Goal: Task Accomplishment & Management: Manage account settings

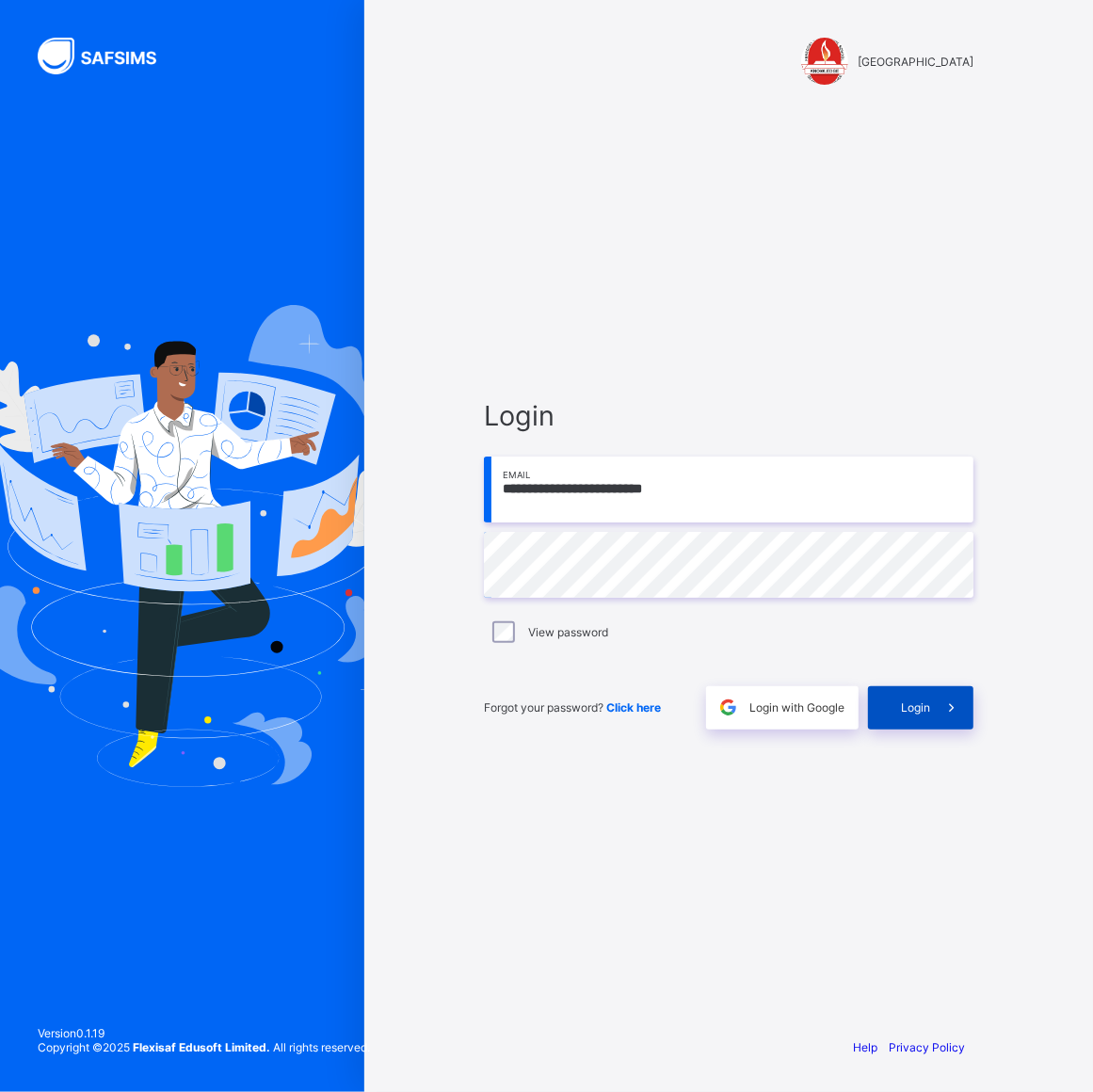
click at [932, 723] on span at bounding box center [952, 708] width 44 height 44
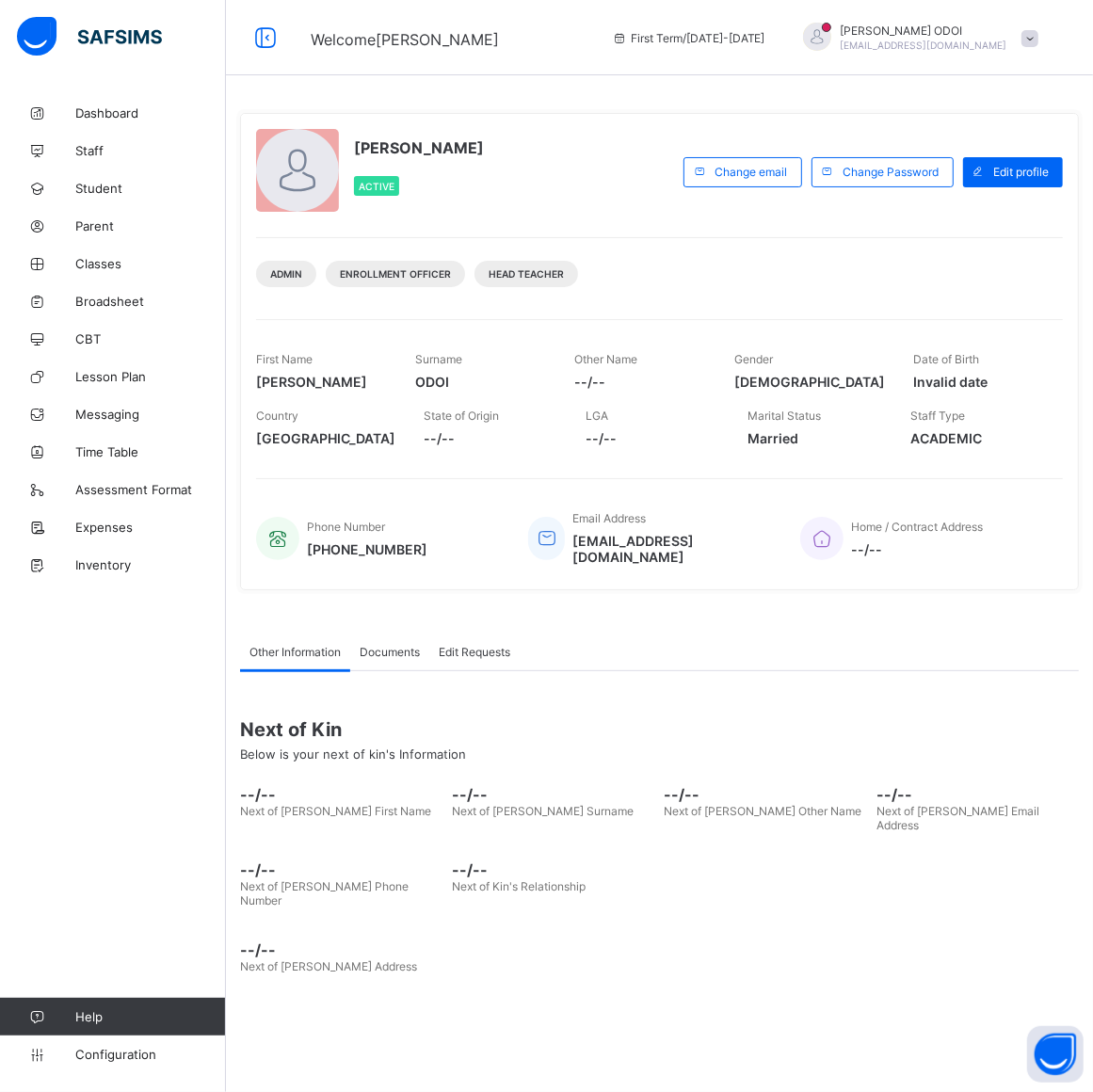
click at [153, 829] on div "Dashboard Staff Student Parent Classes Broadsheet CBT Lesson Plan Messaging Tim…" at bounding box center [113, 584] width 226 height 1016
click at [123, 263] on span "Classes" at bounding box center [150, 264] width 150 height 15
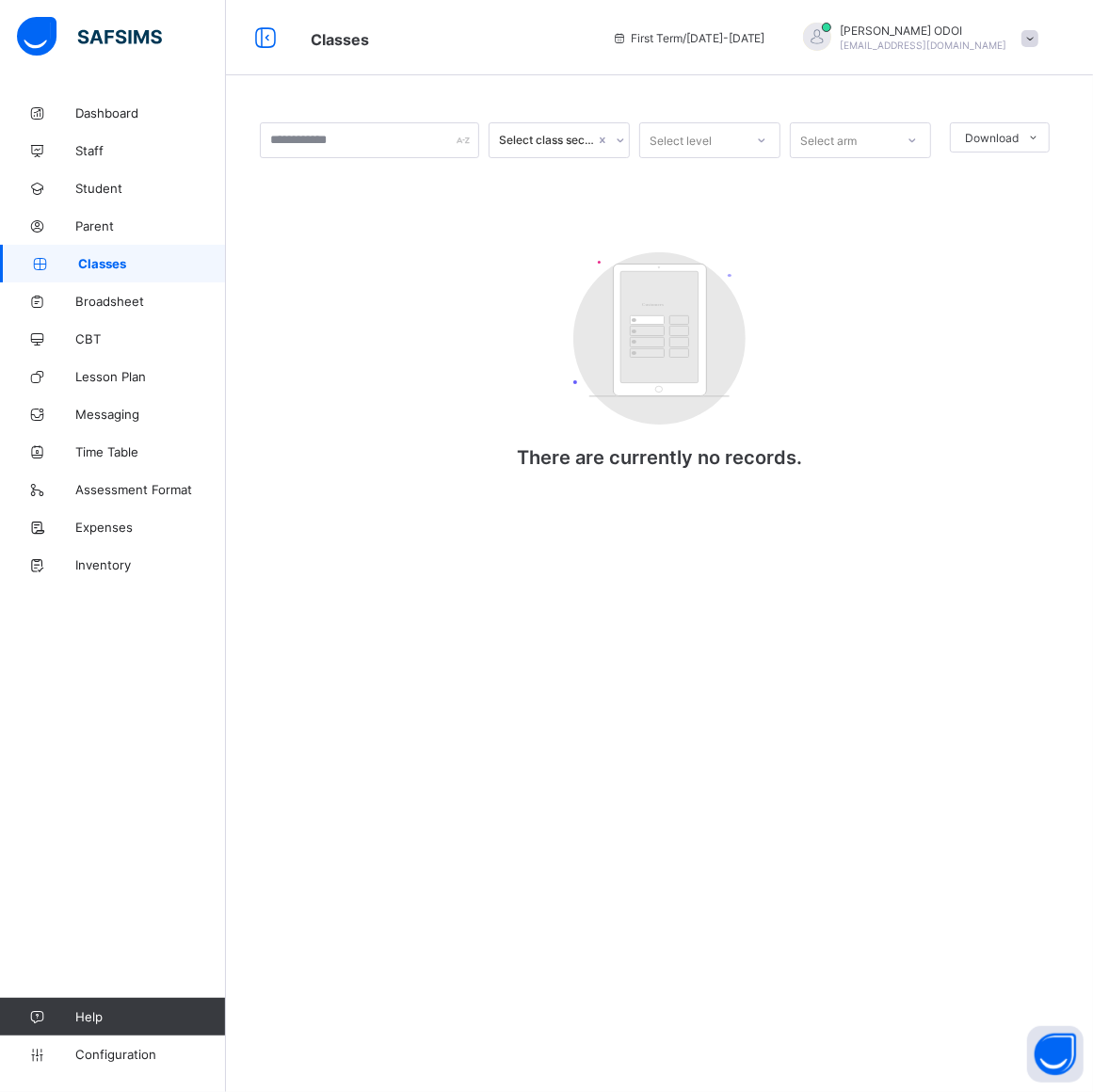
click at [462, 487] on div "Select class section Select level Select arm Download Pdf Report Excel Report C…" at bounding box center [660, 314] width 799 height 384
click at [458, 489] on div "Select class section Select level Select arm Download Pdf Report Excel Report C…" at bounding box center [660, 314] width 799 height 384
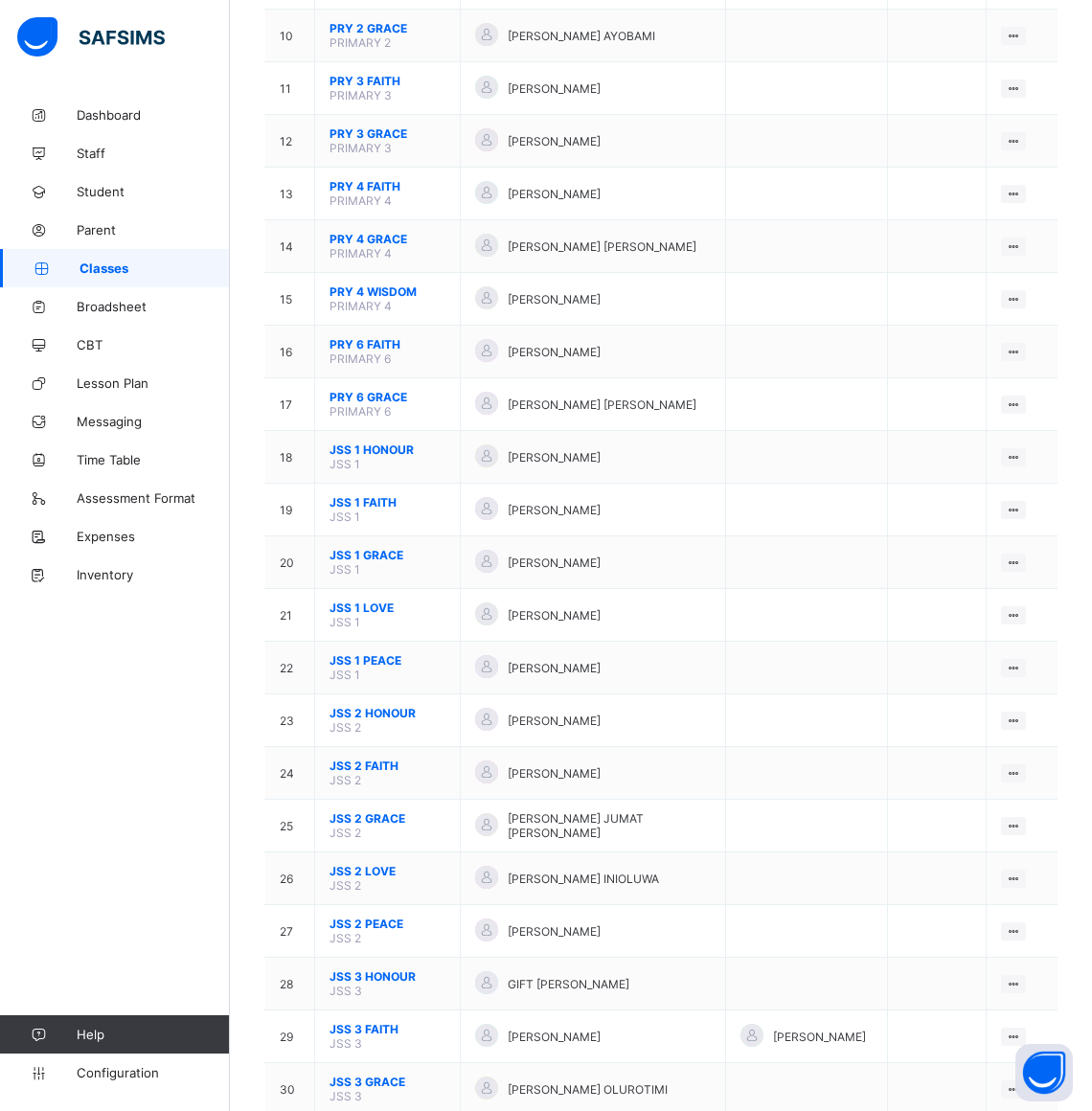
scroll to position [718, 0]
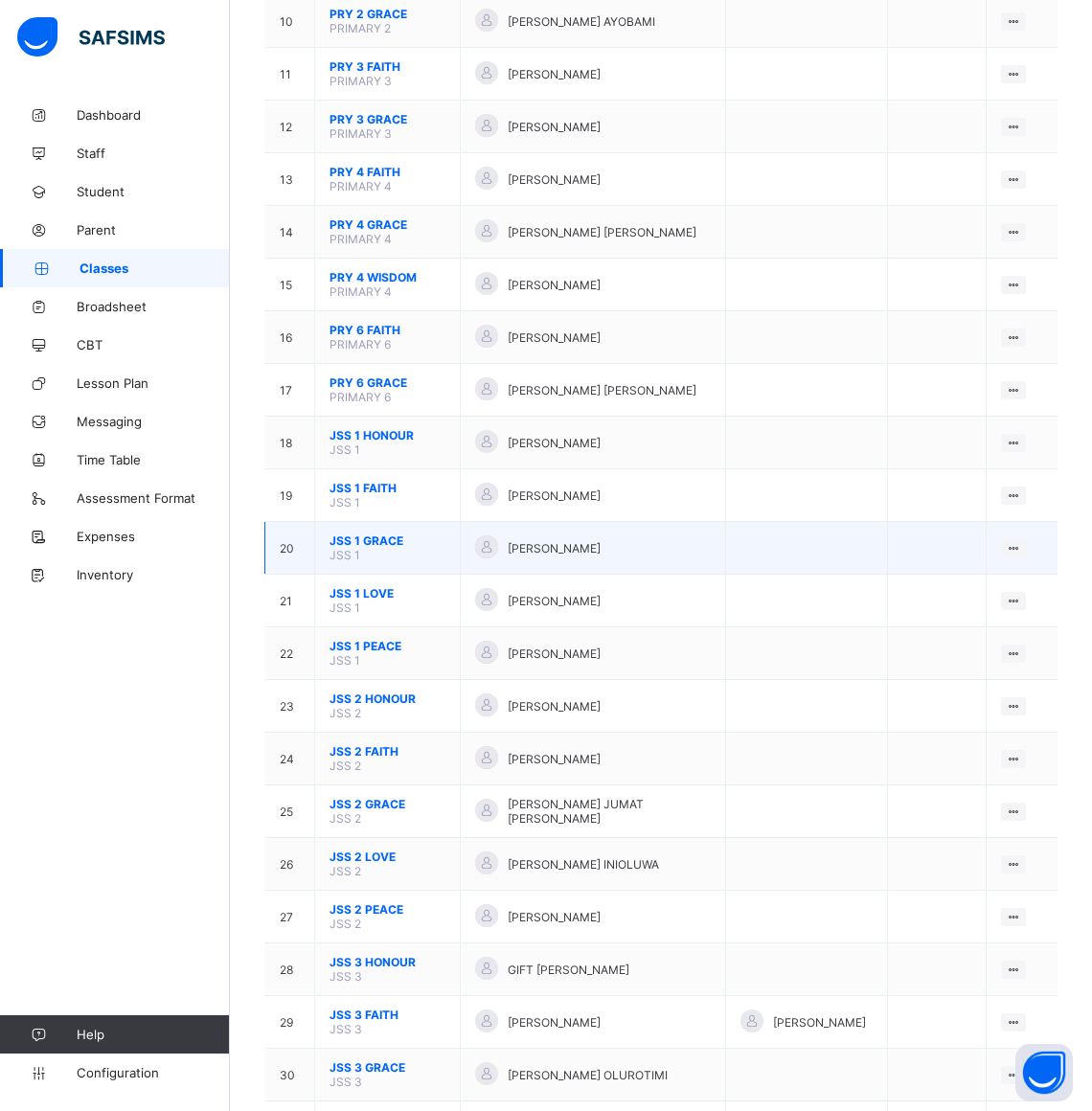
click at [400, 522] on td "JSS 1 GRACE JSS 1" at bounding box center [387, 548] width 145 height 53
click at [343, 533] on span "JSS 1 GRACE" at bounding box center [387, 540] width 116 height 14
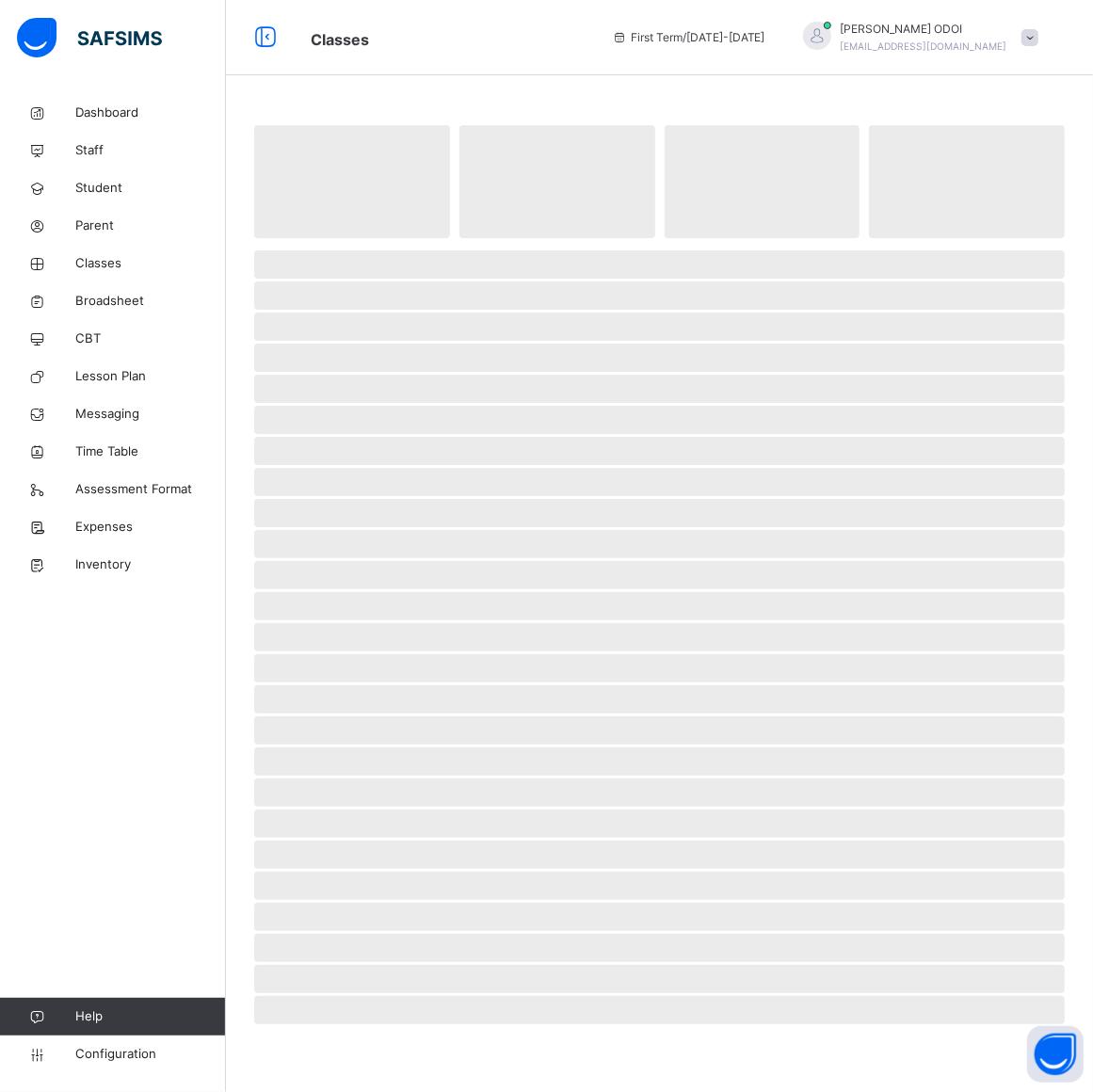
click at [337, 499] on span "‌" at bounding box center [660, 513] width 810 height 28
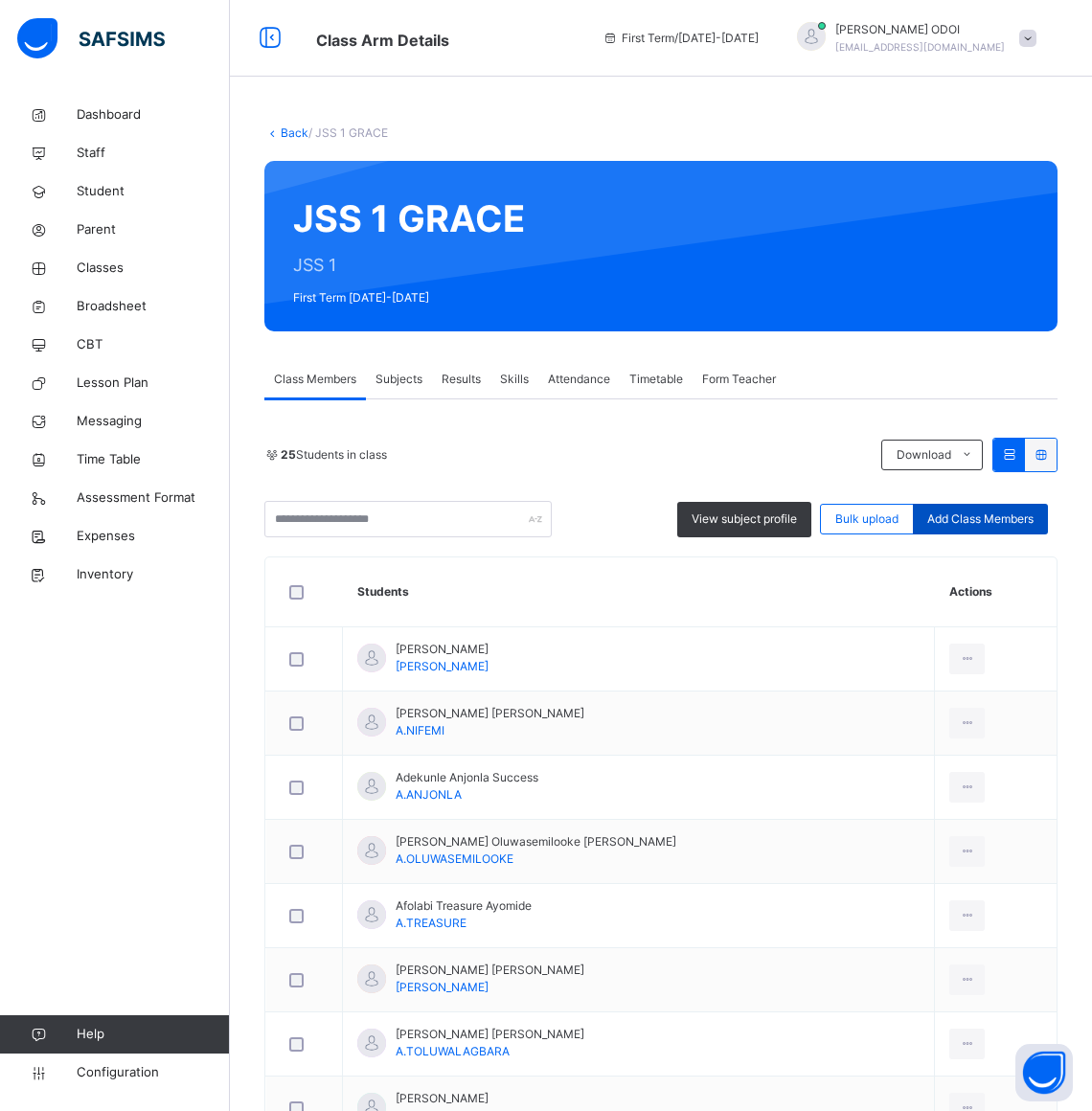
click at [984, 517] on span "Add Class Members" at bounding box center [980, 519] width 106 height 17
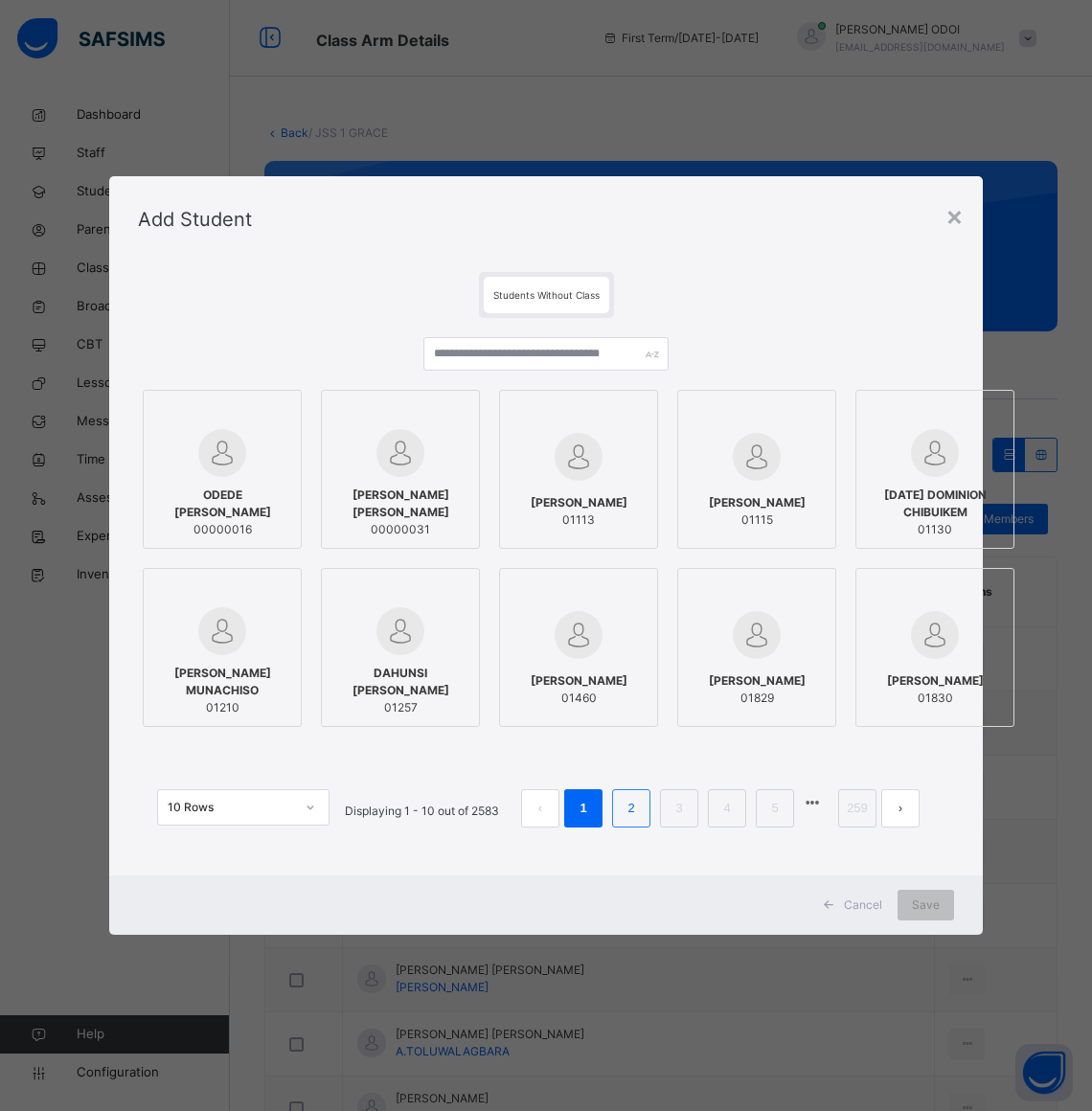
click at [639, 811] on link "2" at bounding box center [630, 808] width 18 height 25
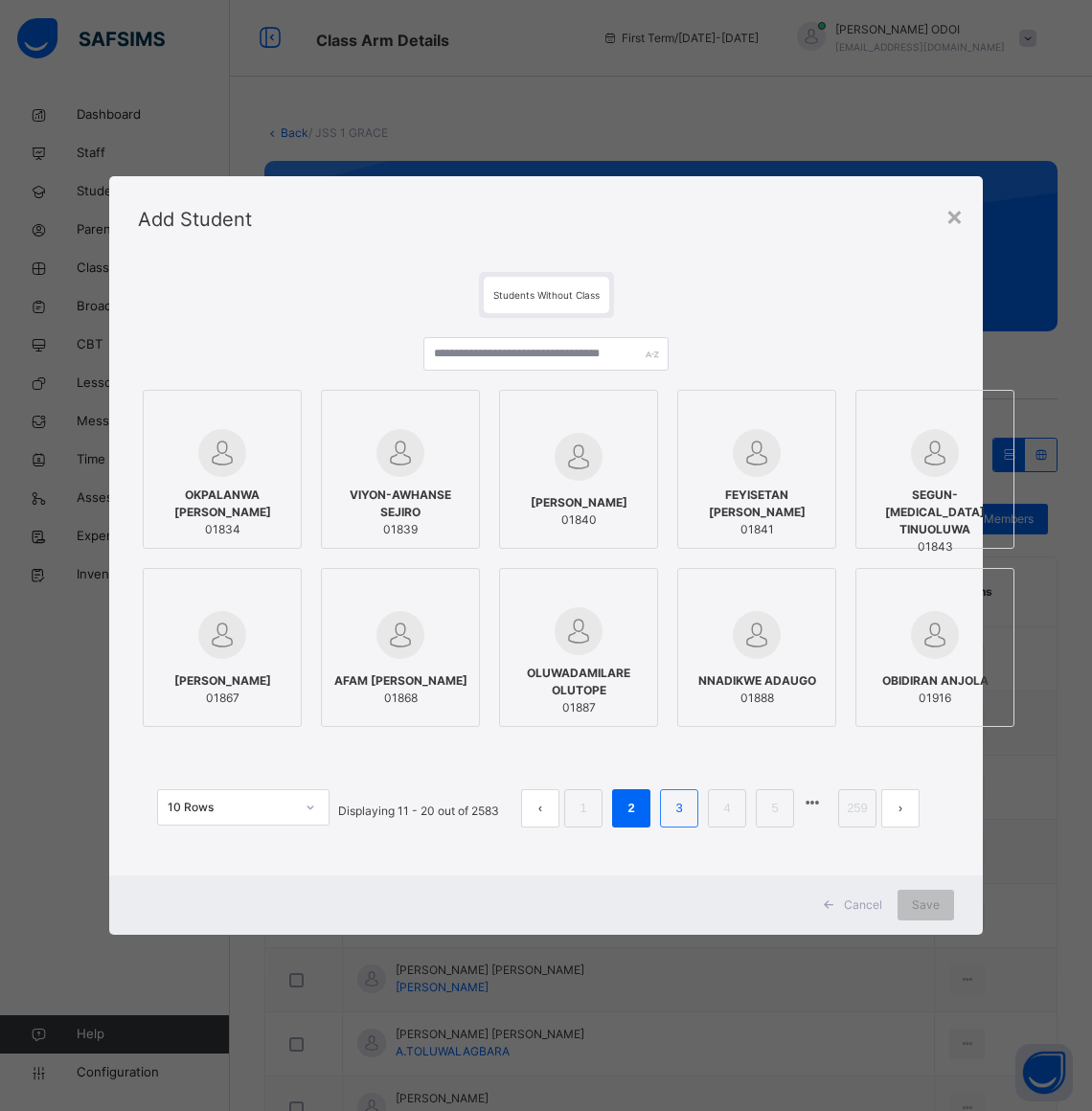
click at [688, 810] on link "3" at bounding box center [678, 808] width 18 height 25
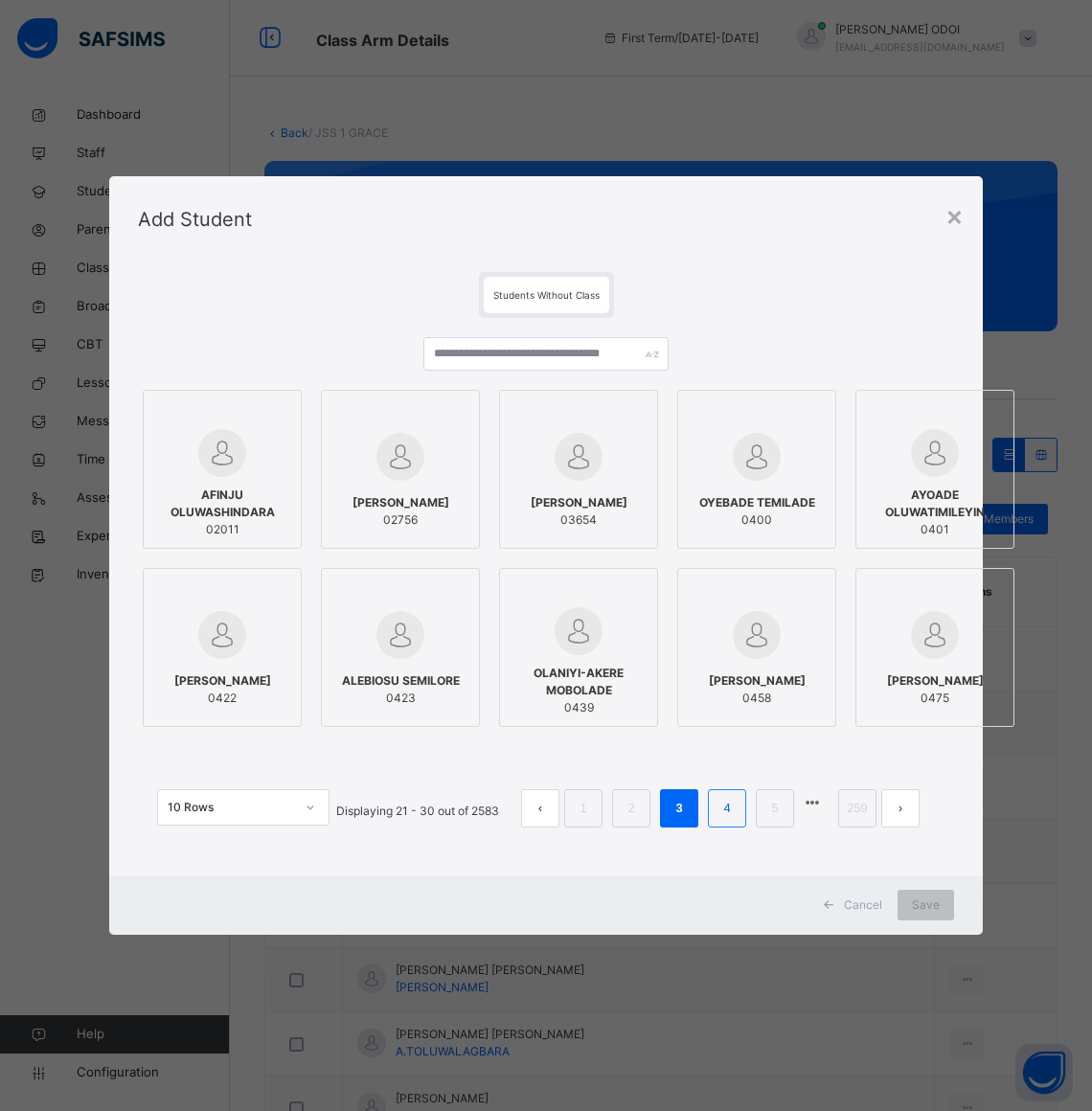
click at [735, 826] on li "4" at bounding box center [727, 809] width 39 height 39
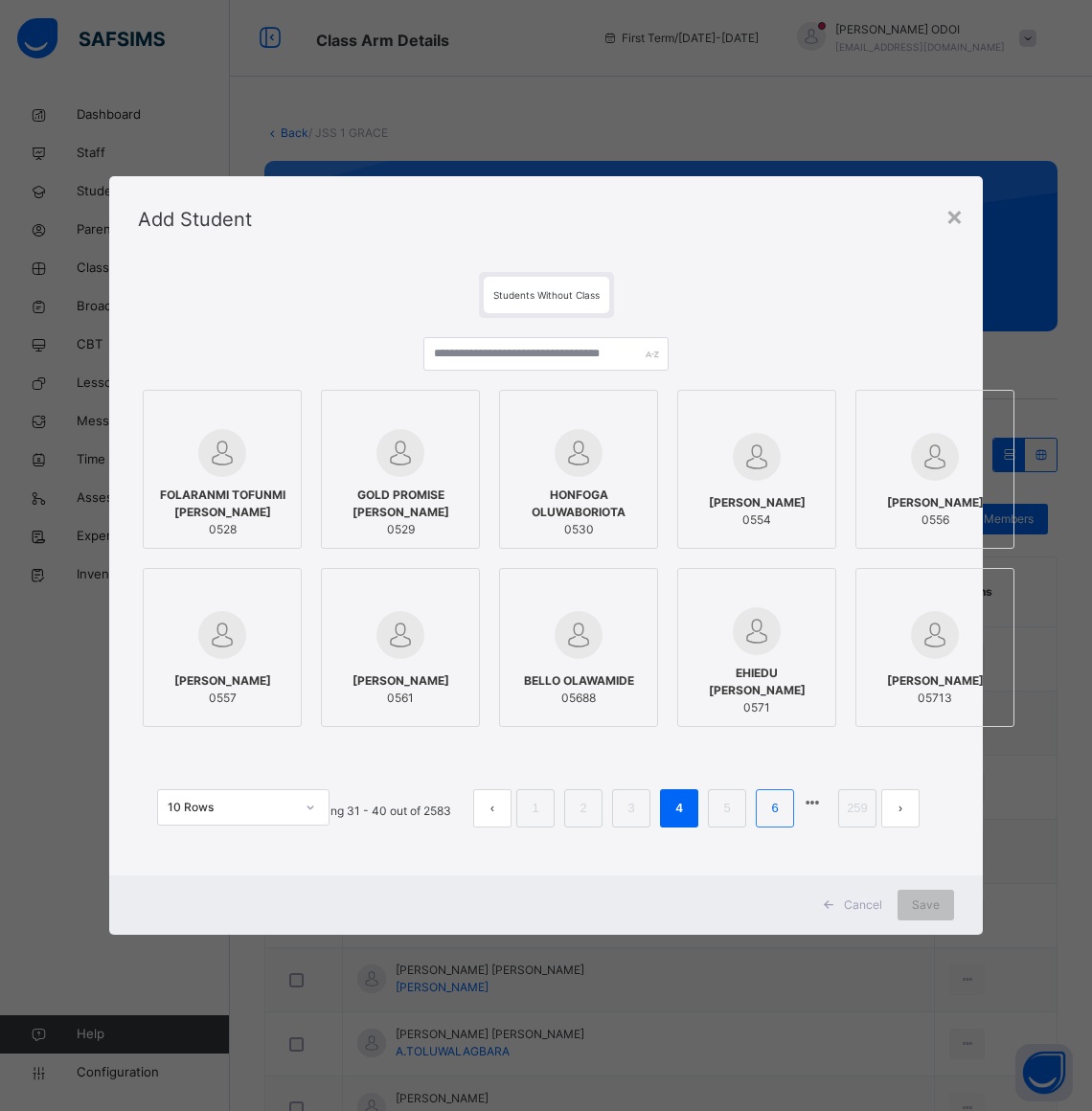
click at [771, 799] on li "6" at bounding box center [775, 809] width 39 height 39
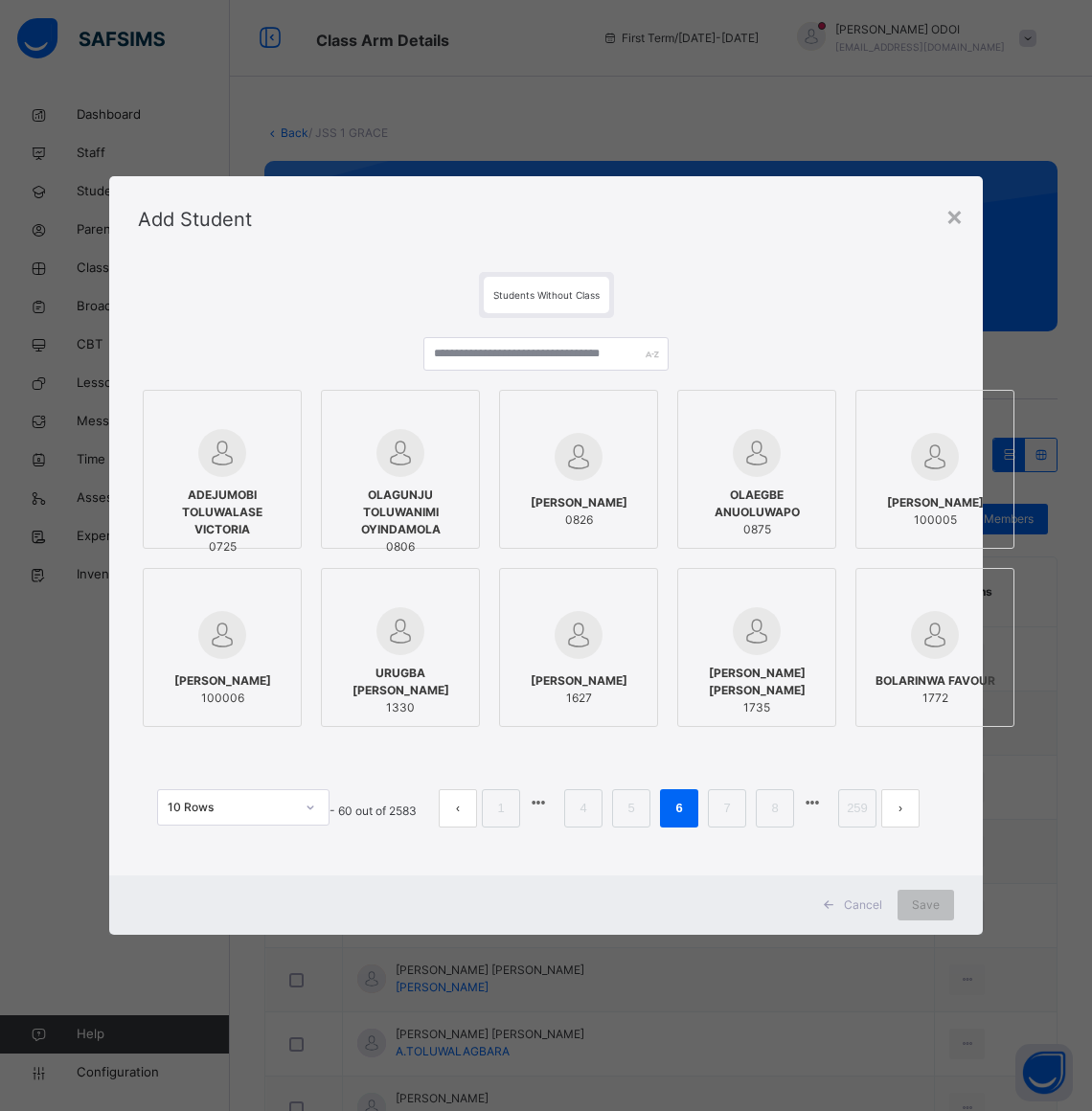
click at [544, 287] on div "Students Without Class" at bounding box center [546, 295] width 125 height 37
click at [476, 809] on button "prev page" at bounding box center [458, 809] width 39 height 39
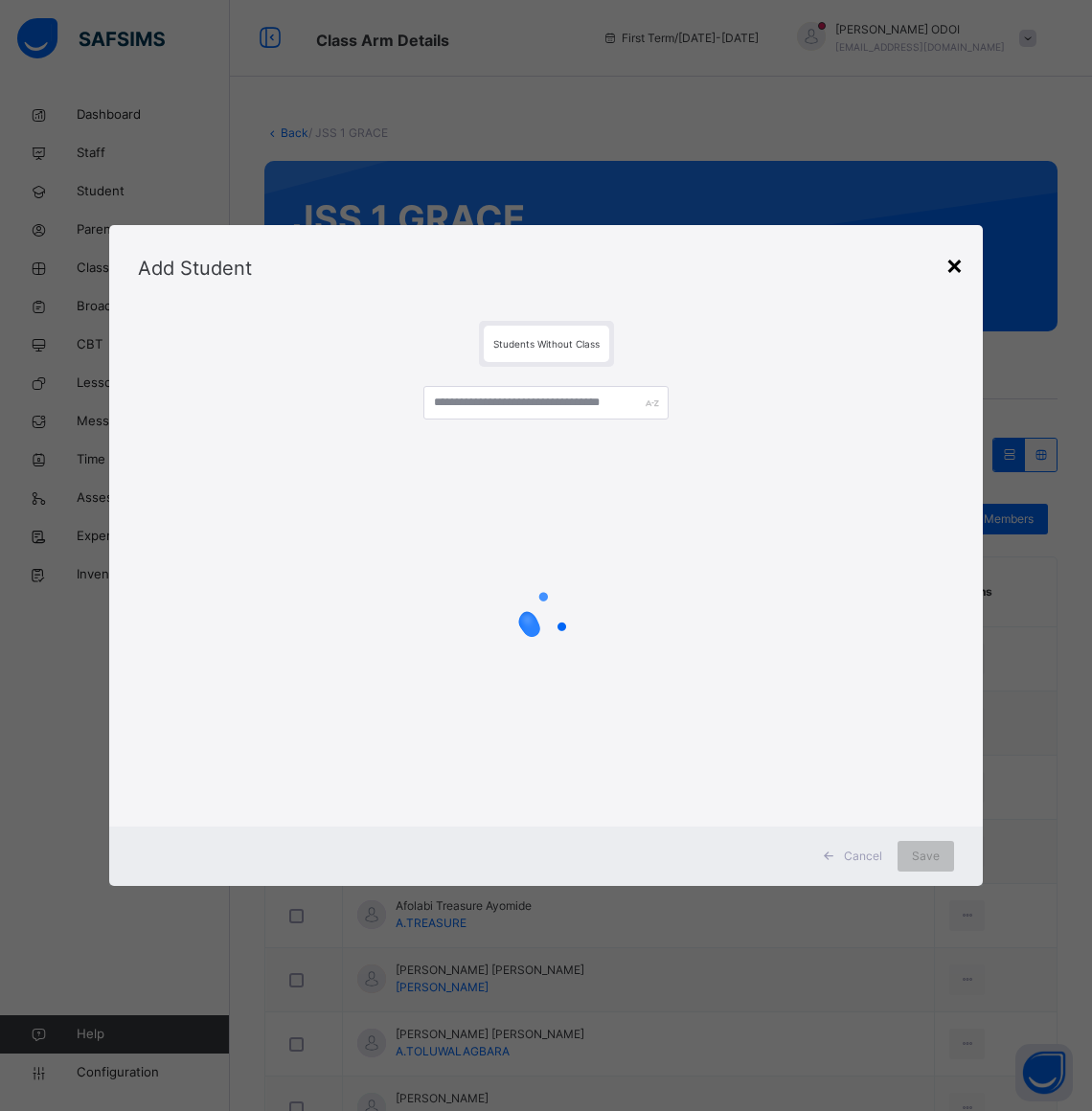
click at [964, 264] on div "×" at bounding box center [954, 265] width 18 height 40
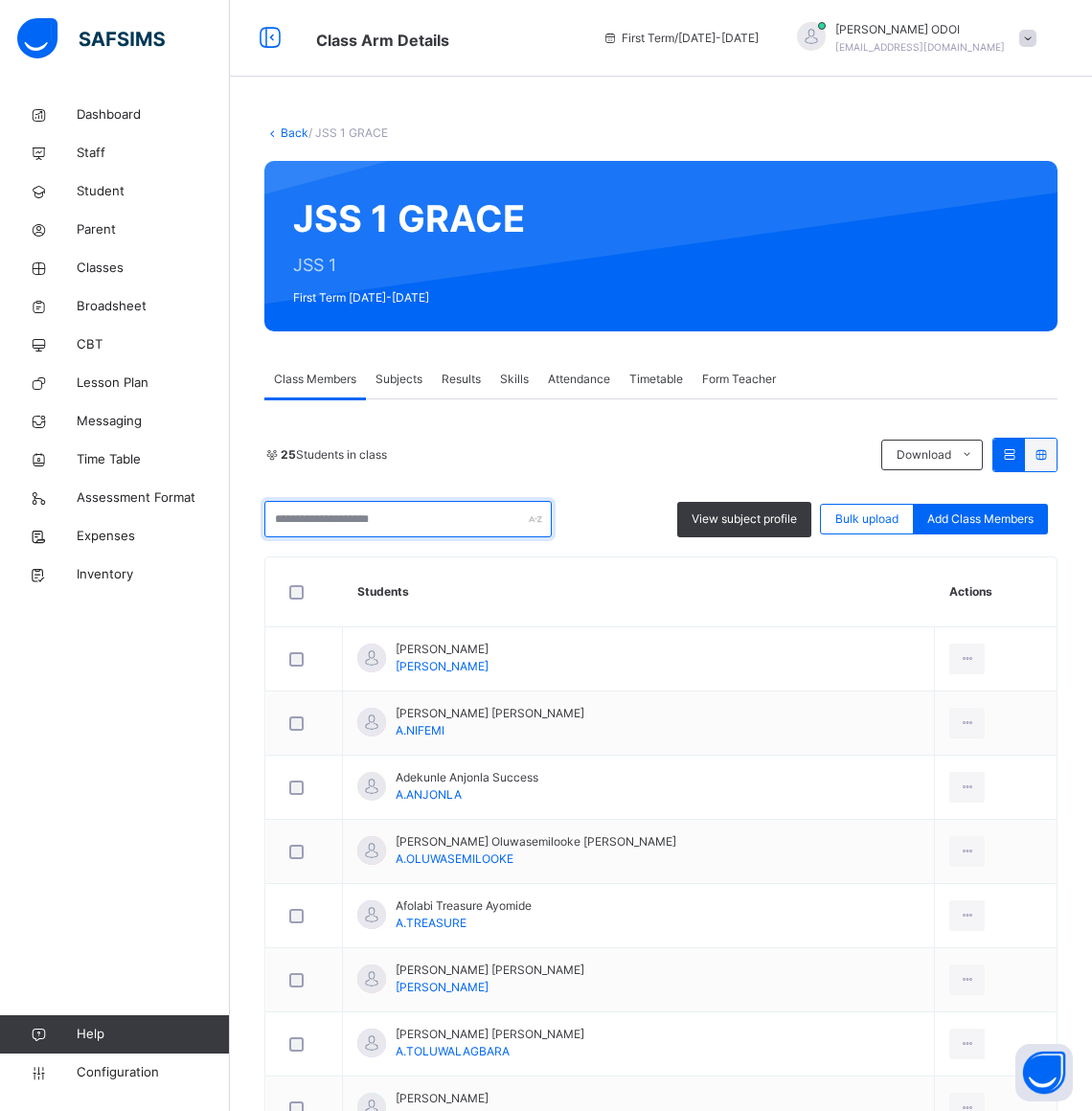
click at [379, 522] on input "text" at bounding box center [408, 519] width 287 height 37
click at [1033, 517] on span "Add Class Members" at bounding box center [980, 519] width 106 height 17
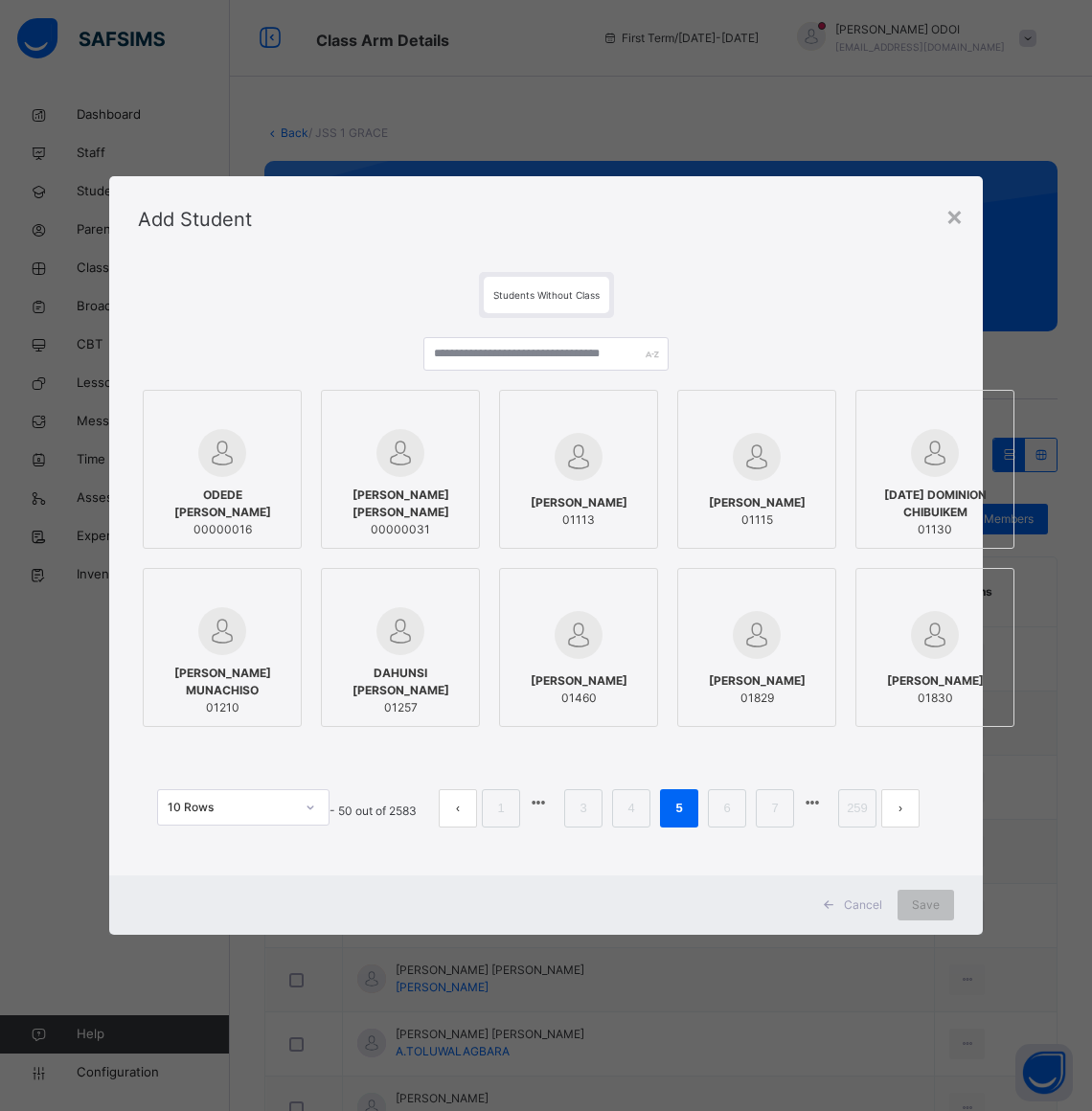
click at [519, 280] on div "Students Without Class" at bounding box center [546, 295] width 125 height 37
click at [498, 348] on input "text" at bounding box center [546, 353] width 246 height 34
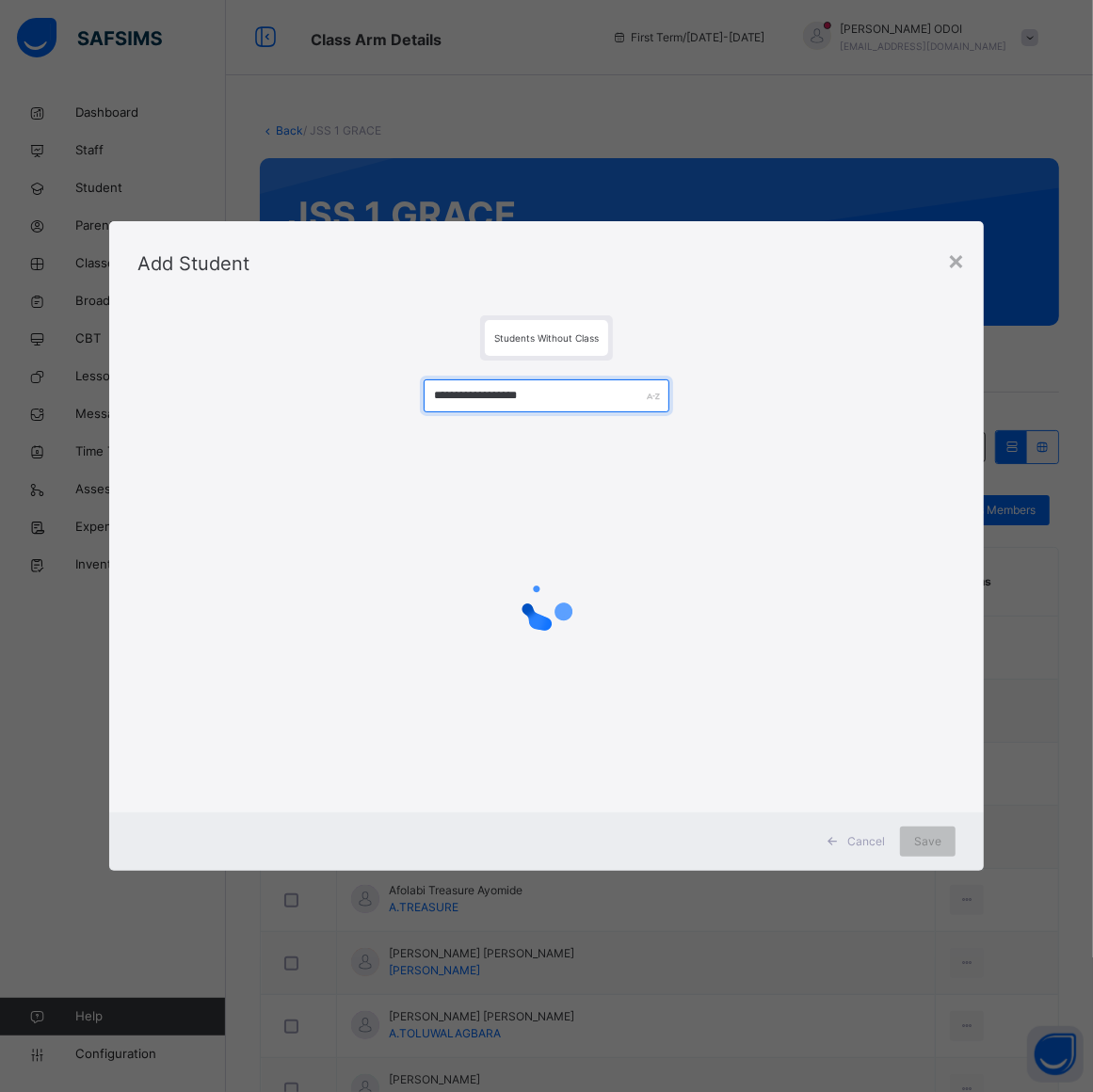
type input "**********"
click at [722, 429] on div at bounding box center [546, 606] width 818 height 358
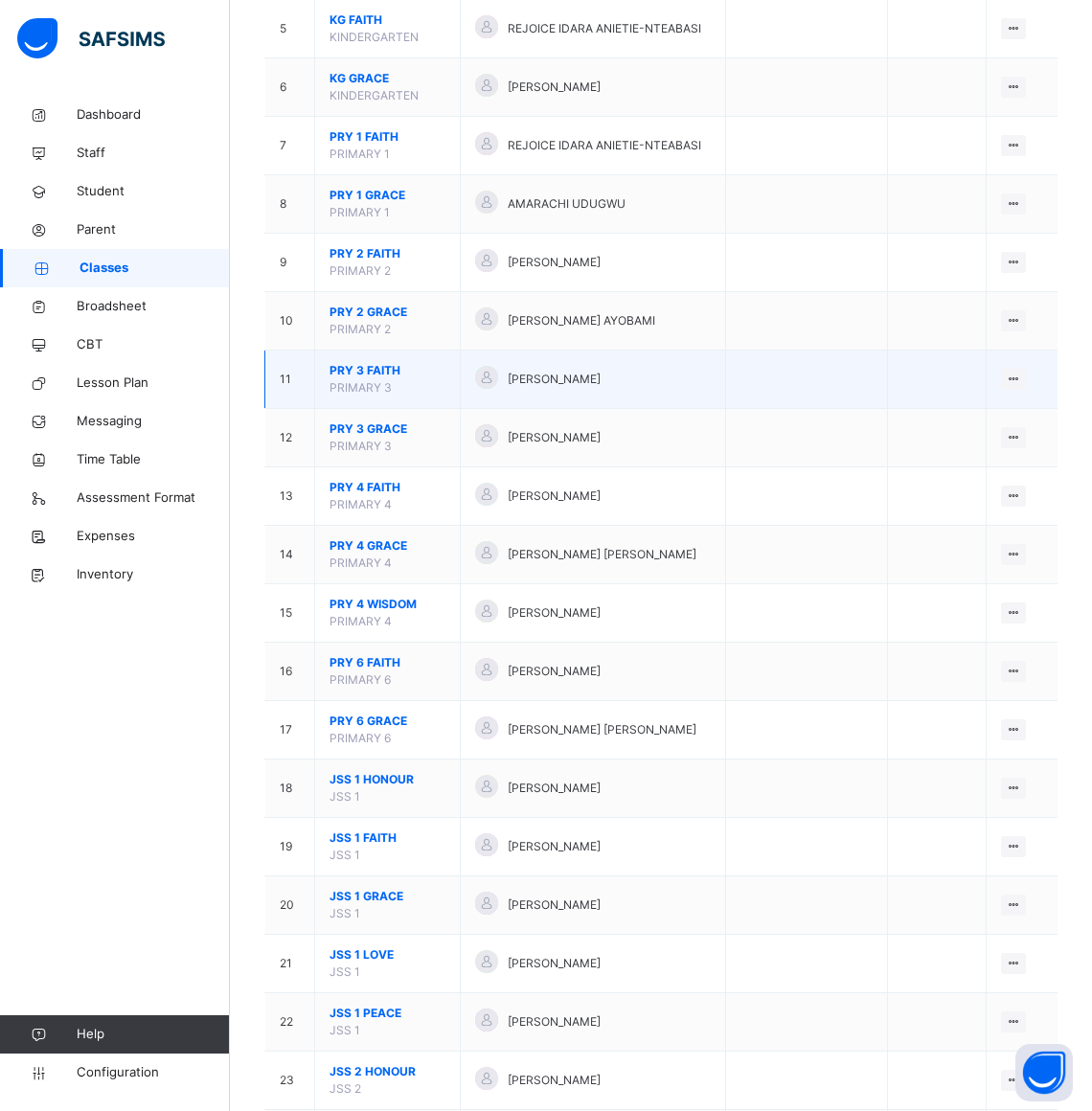
scroll to position [599, 0]
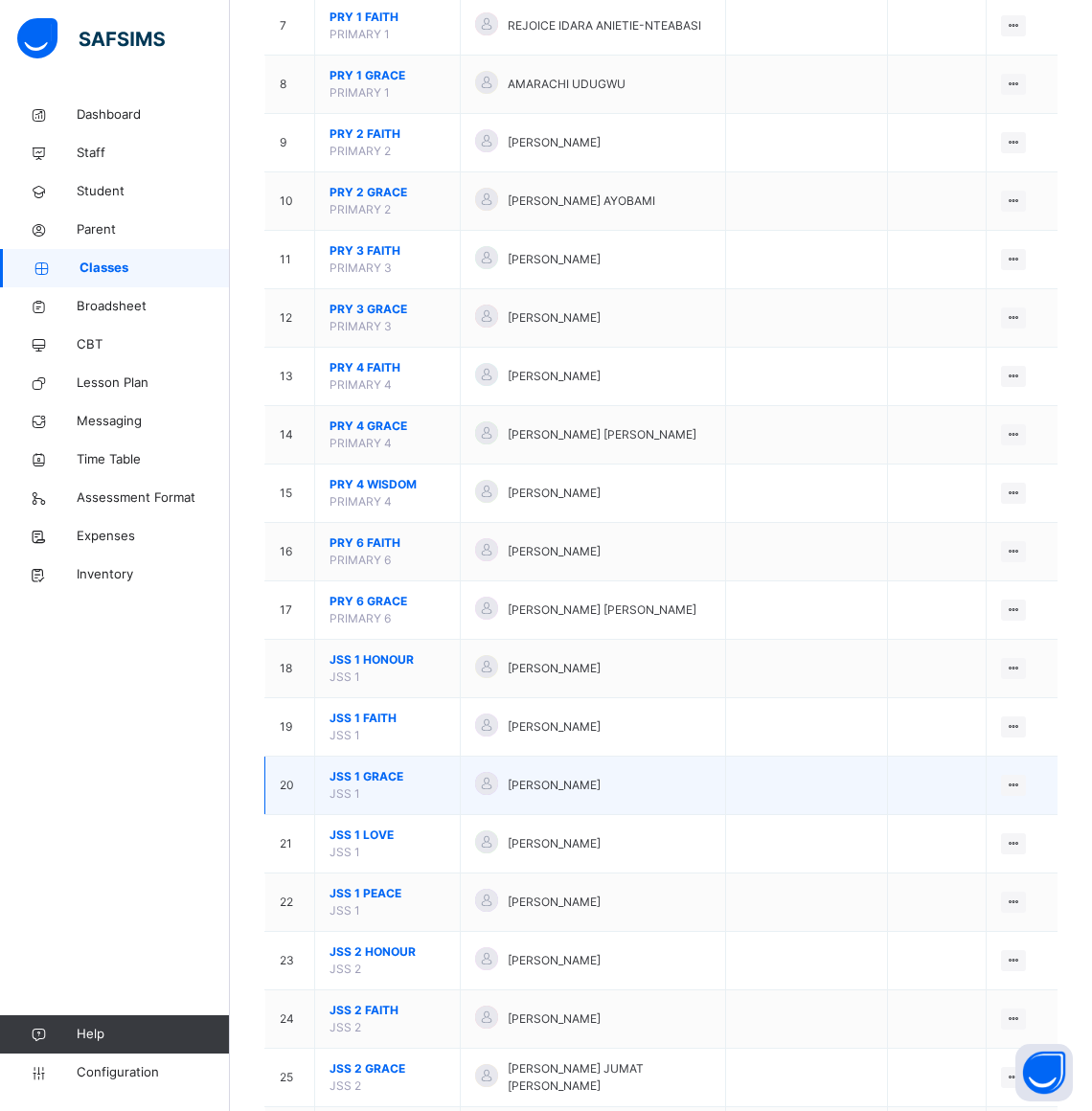
click at [389, 782] on span "JSS 1 GRACE" at bounding box center [387, 777] width 116 height 17
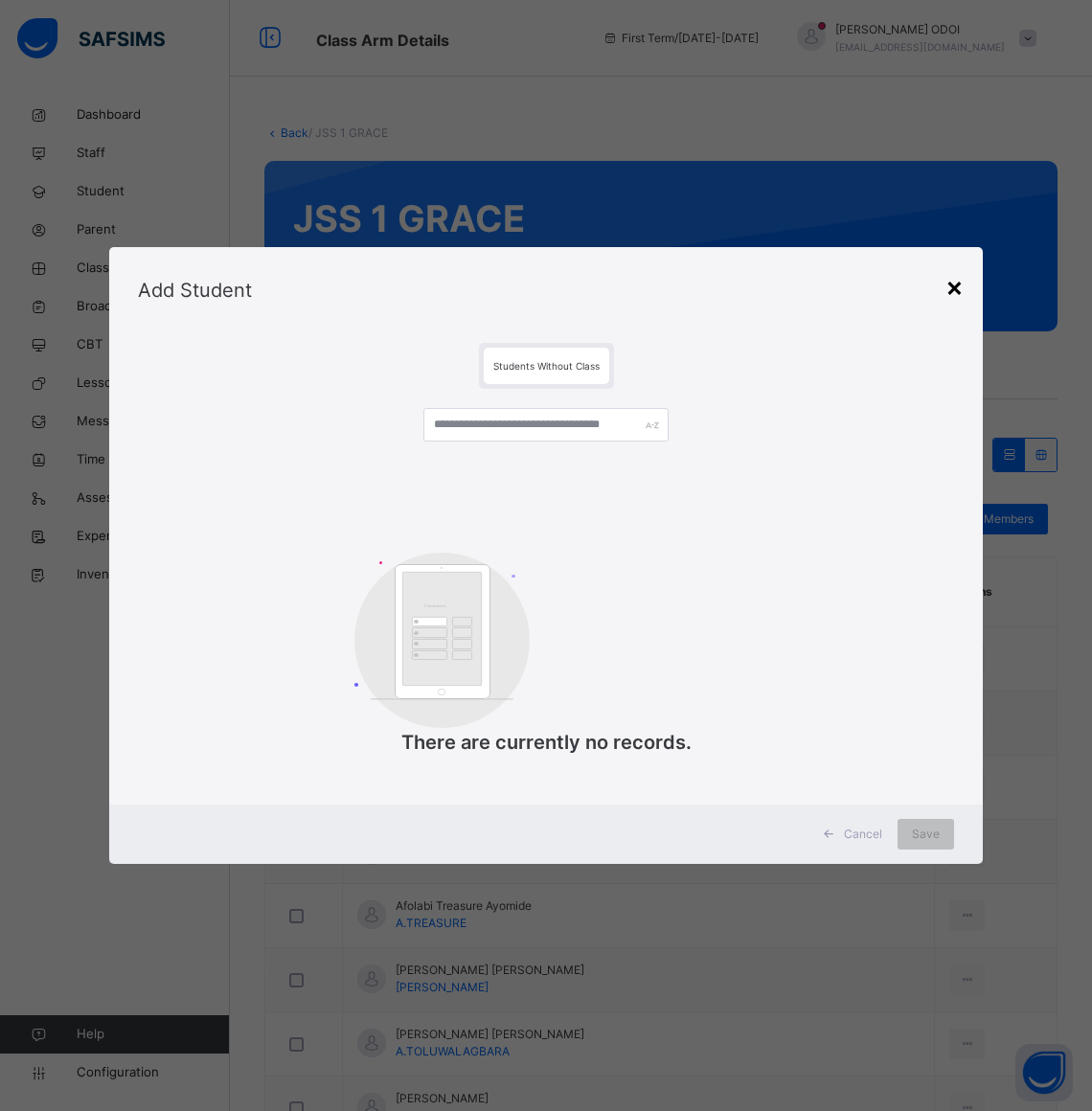
click at [964, 283] on div "×" at bounding box center [954, 286] width 18 height 40
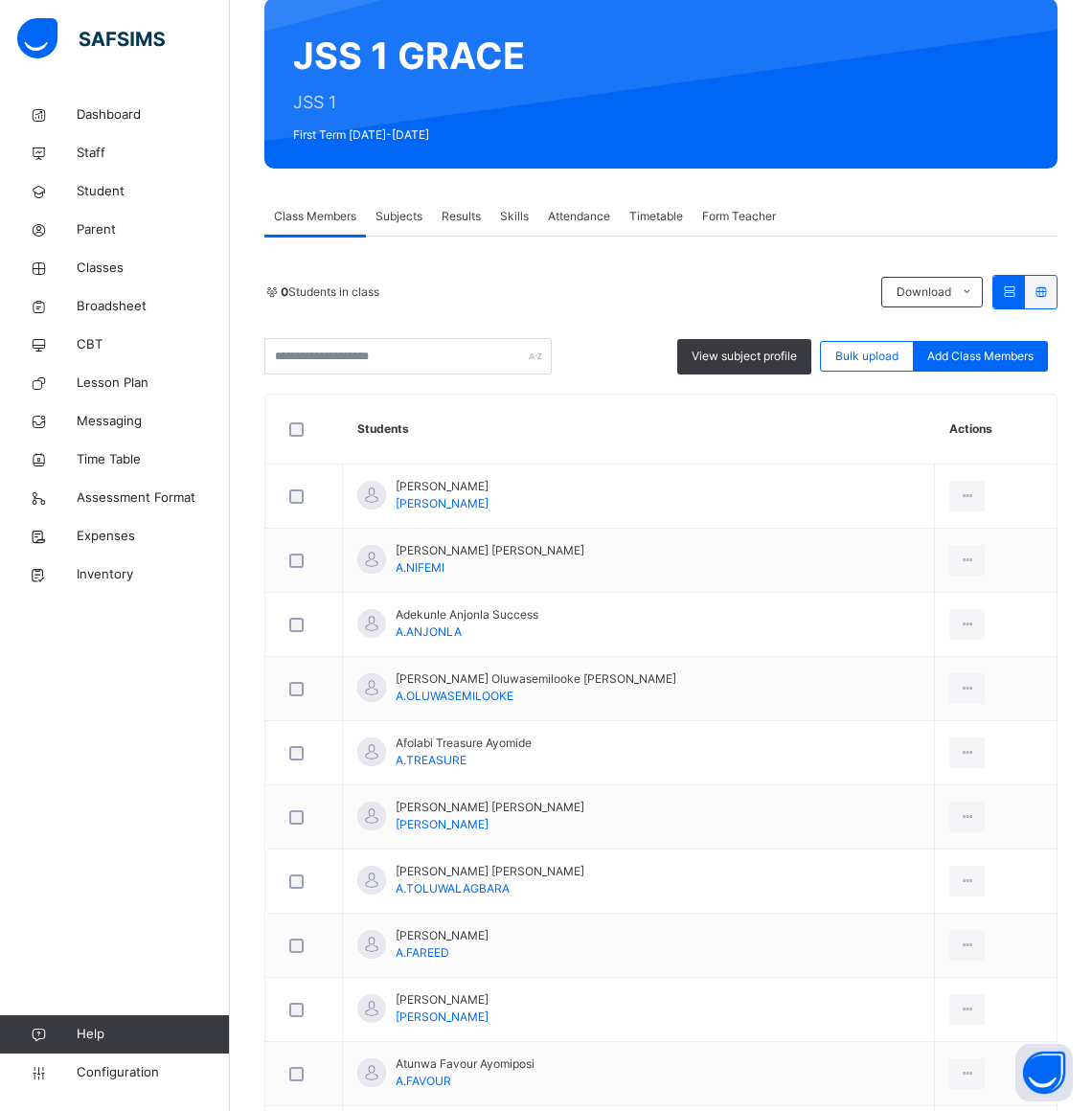
scroll to position [154, 0]
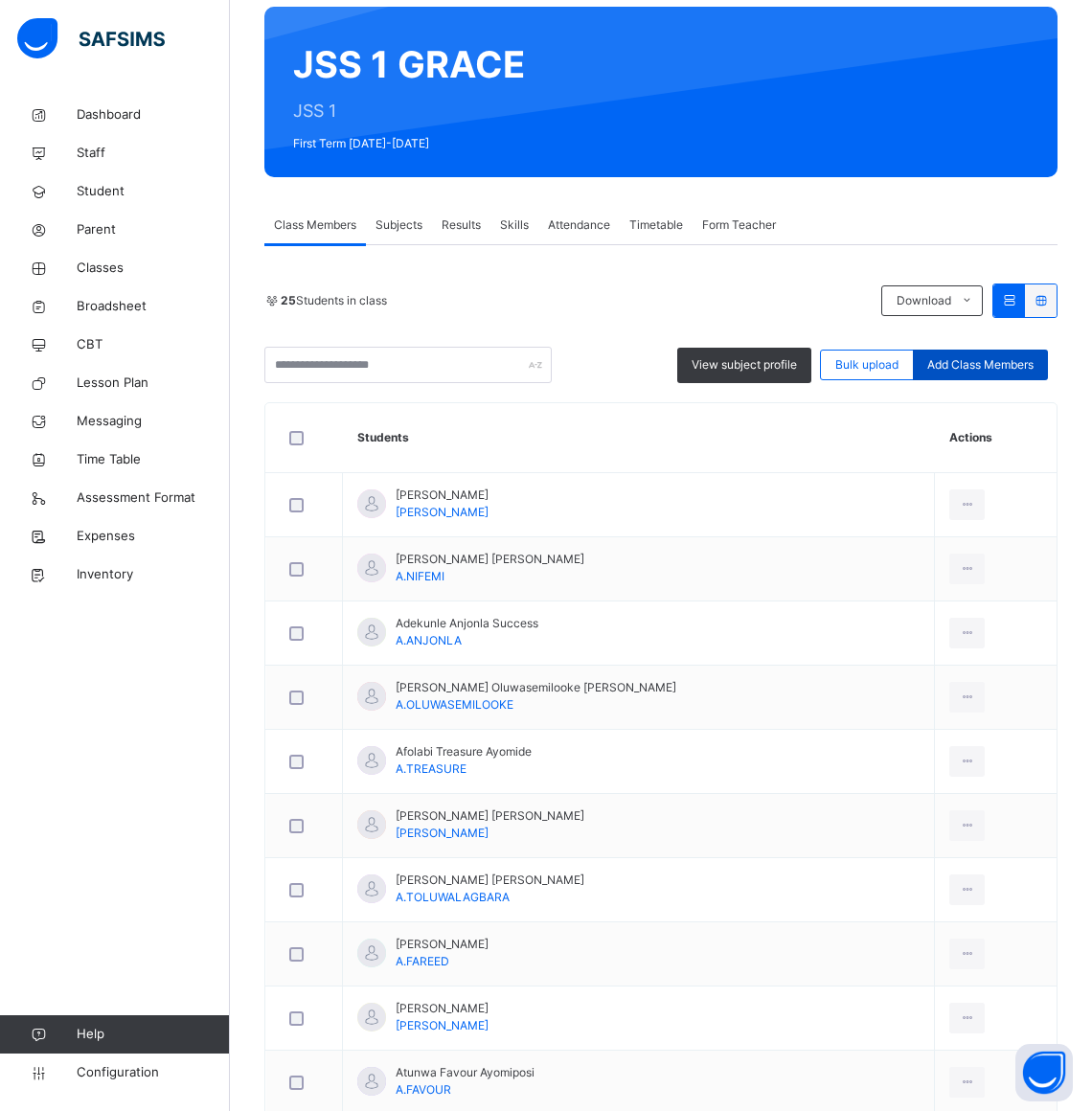
click at [1005, 367] on span "Add Class Members" at bounding box center [980, 365] width 106 height 17
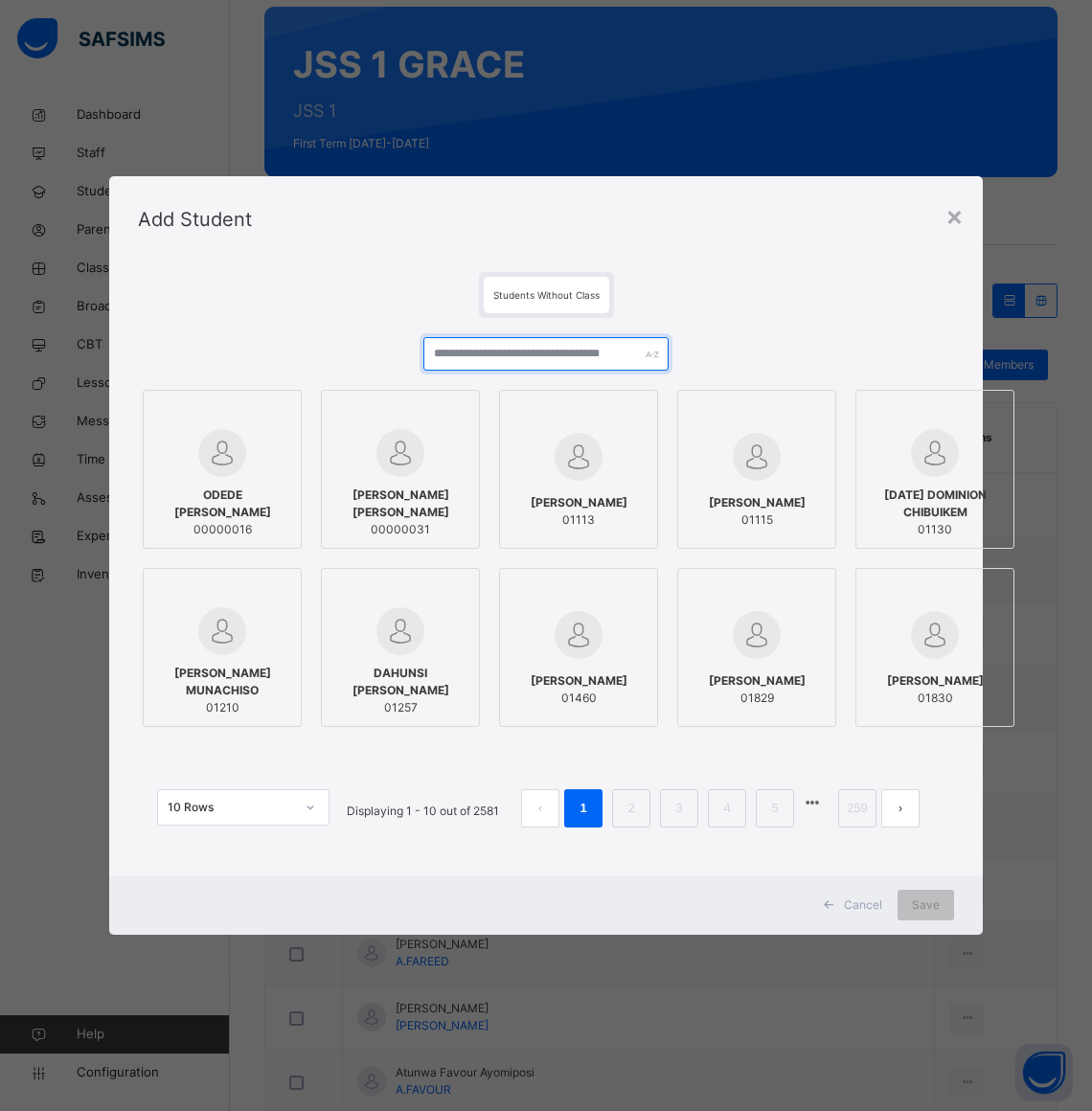
click at [533, 356] on input "text" at bounding box center [546, 353] width 246 height 34
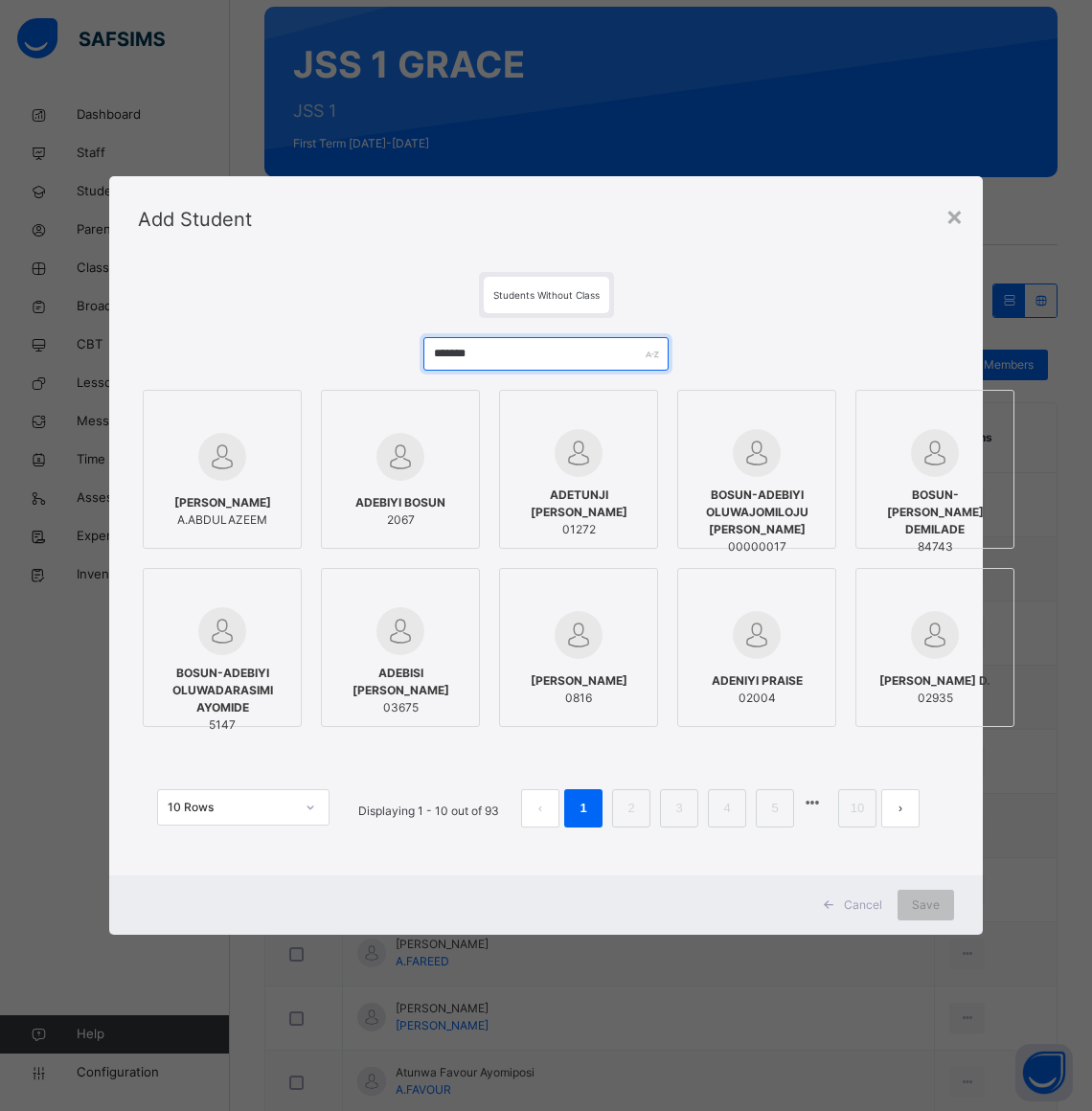
type input "*******"
click at [249, 494] on span "[PERSON_NAME]" at bounding box center [222, 503] width 96 height 17
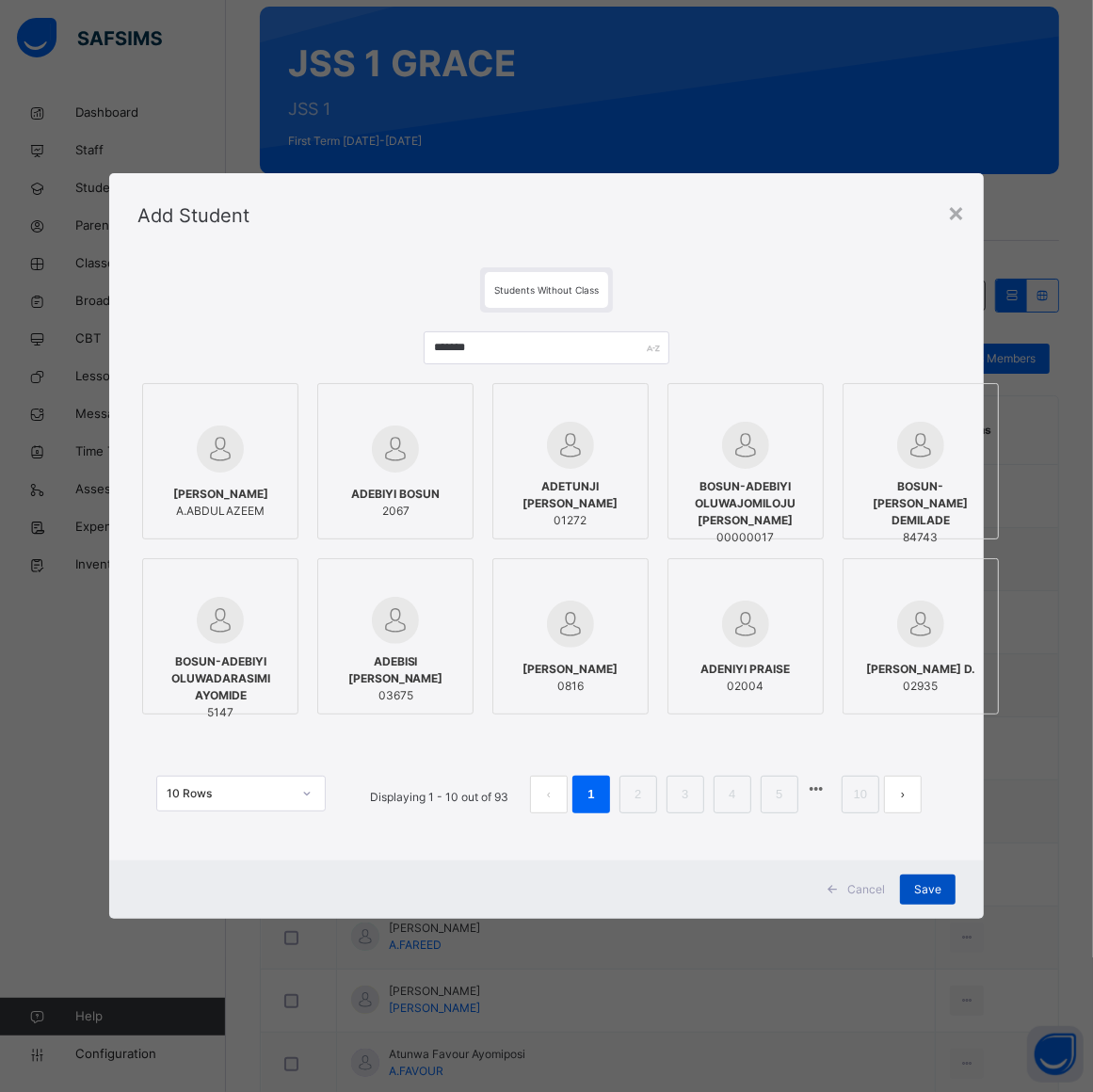
click at [929, 895] on span "Save" at bounding box center [927, 889] width 27 height 17
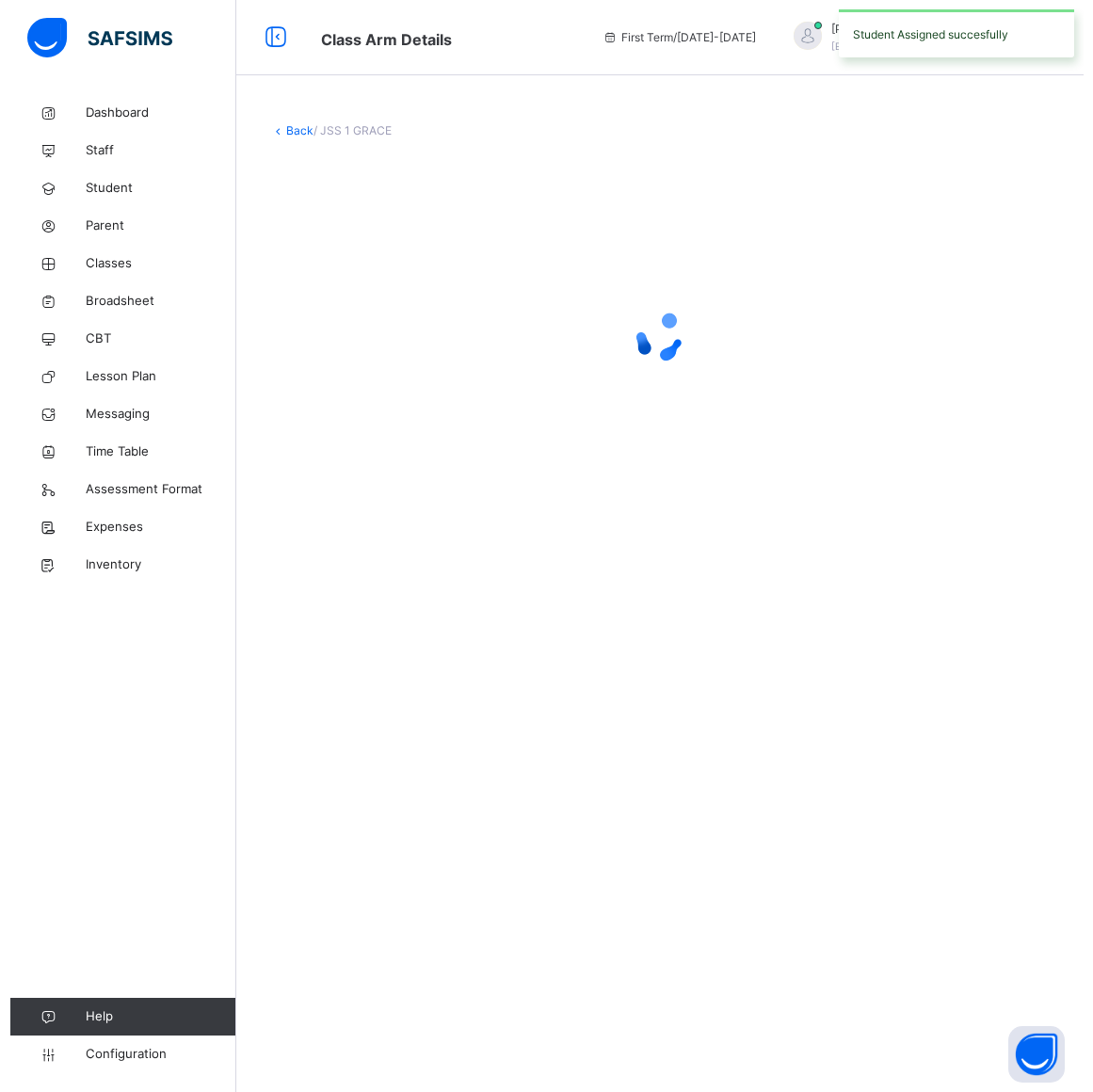
scroll to position [0, 0]
